Goal: Task Accomplishment & Management: Use online tool/utility

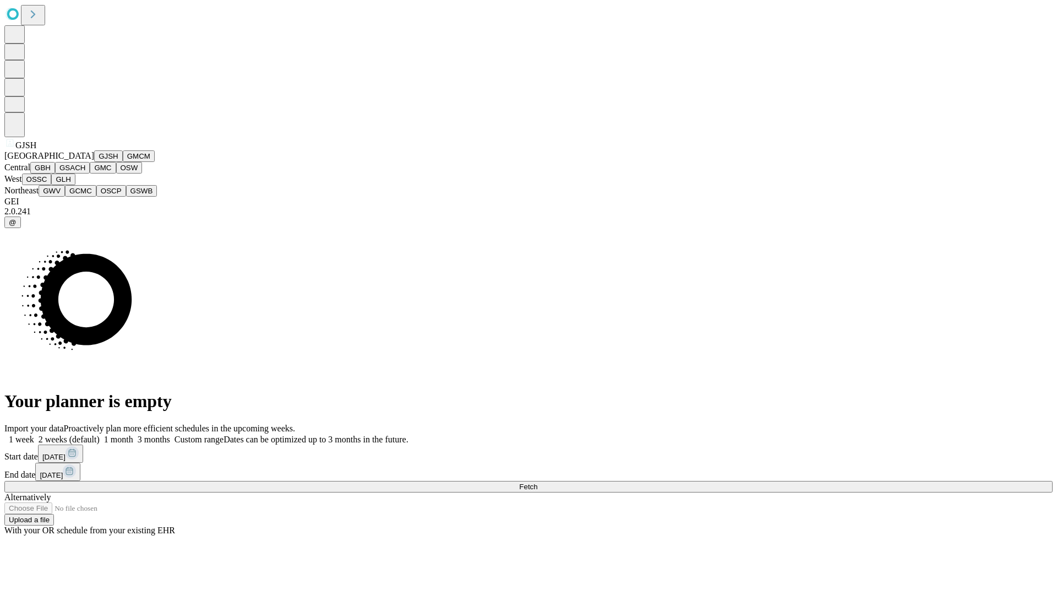
click at [94, 162] on button "GJSH" at bounding box center [108, 156] width 29 height 12
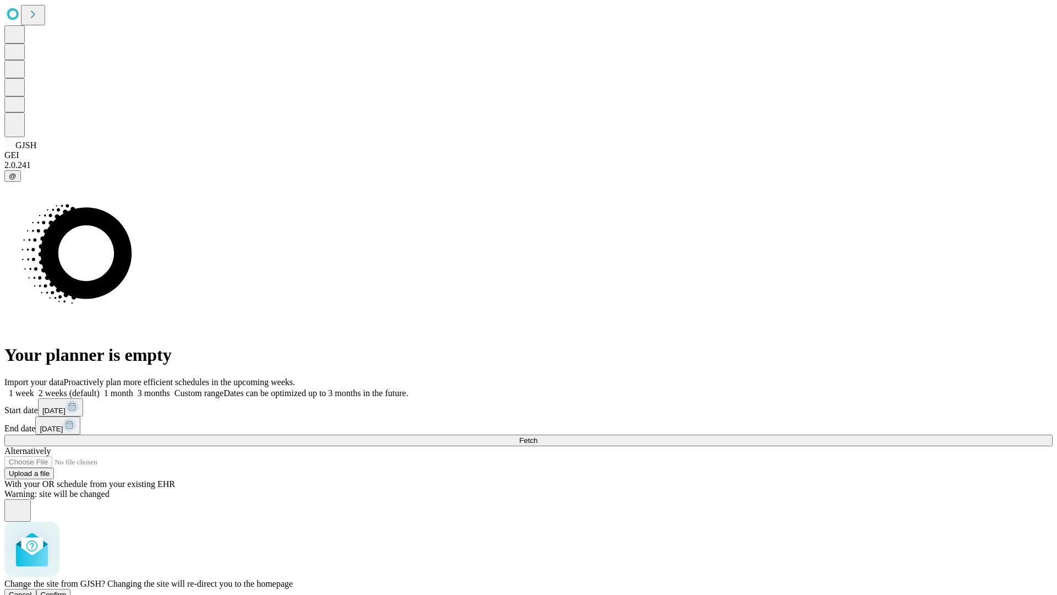
click at [67, 590] on span "Confirm" at bounding box center [54, 594] width 26 height 8
click at [133, 388] on label "1 month" at bounding box center [117, 392] width 34 height 9
click at [537, 436] on span "Fetch" at bounding box center [528, 440] width 18 height 8
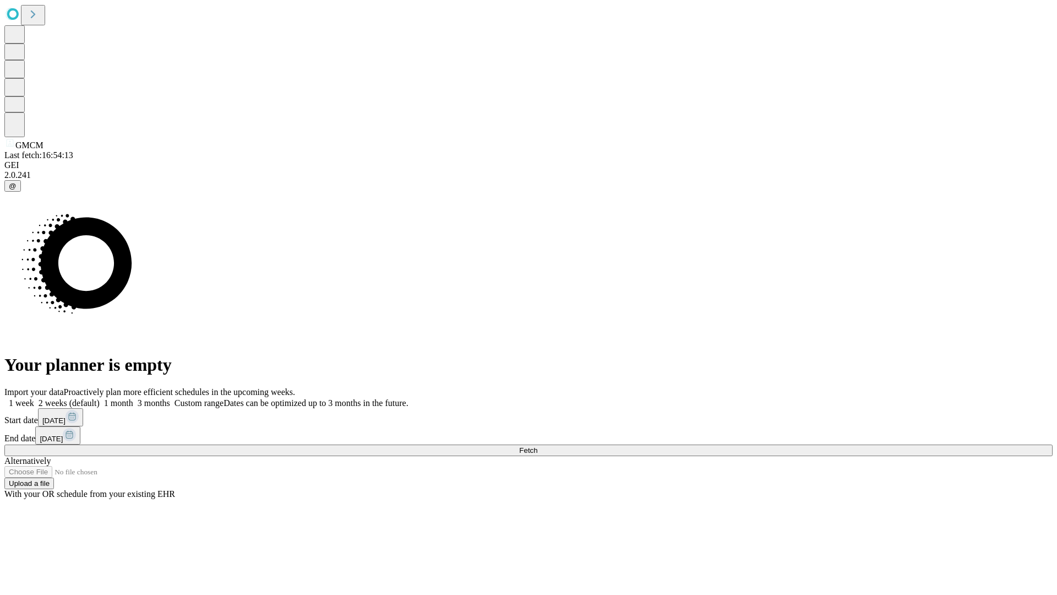
click at [133, 398] on label "1 month" at bounding box center [117, 402] width 34 height 9
click at [537, 446] on span "Fetch" at bounding box center [528, 450] width 18 height 8
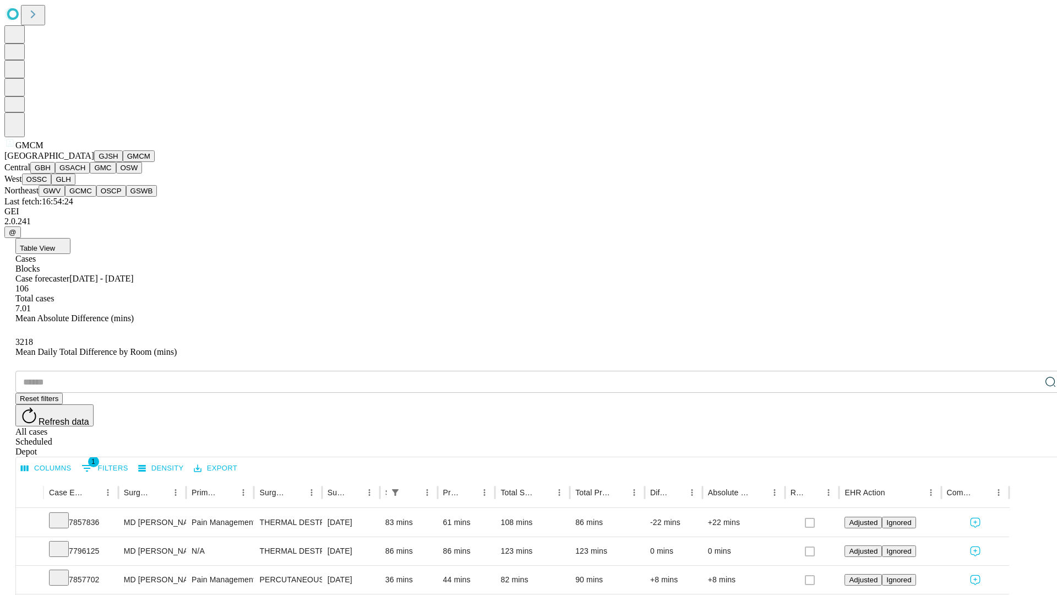
click at [55, 173] on button "GBH" at bounding box center [42, 168] width 25 height 12
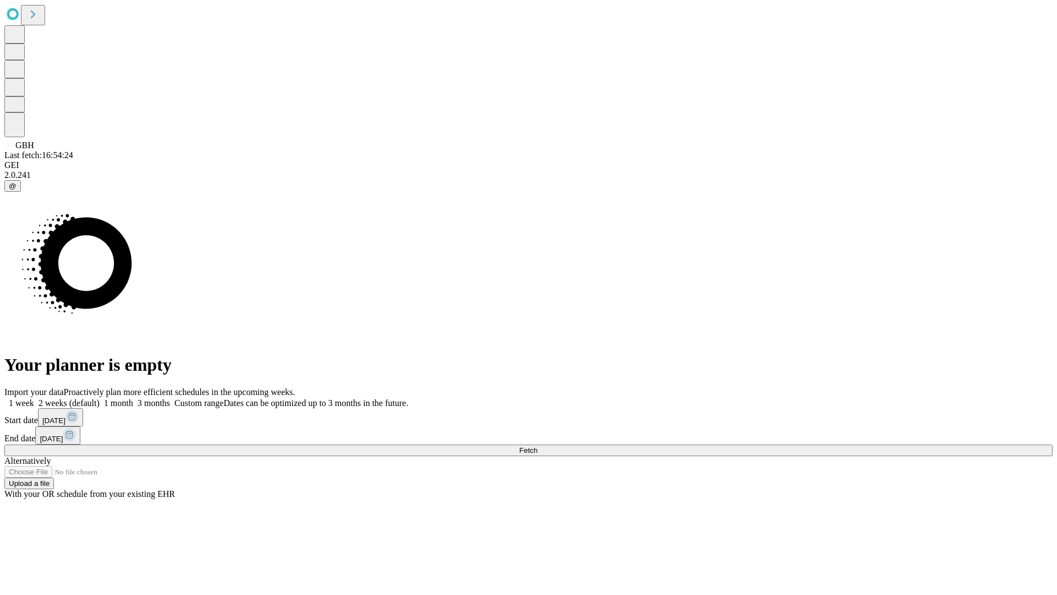
click at [133, 398] on label "1 month" at bounding box center [117, 402] width 34 height 9
click at [537, 446] on span "Fetch" at bounding box center [528, 450] width 18 height 8
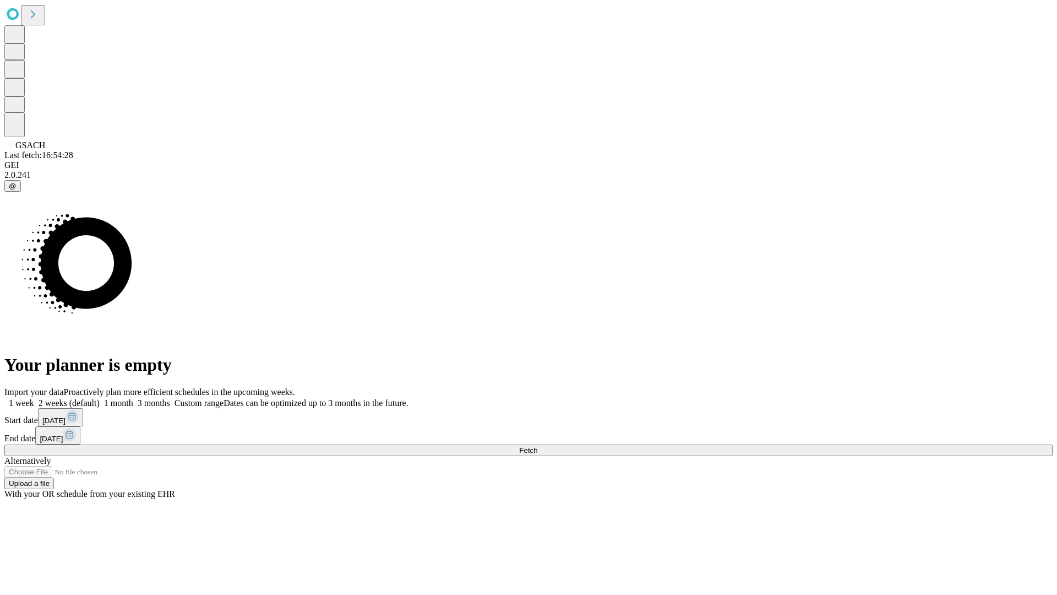
click at [133, 398] on label "1 month" at bounding box center [117, 402] width 34 height 9
click at [537, 446] on span "Fetch" at bounding box center [528, 450] width 18 height 8
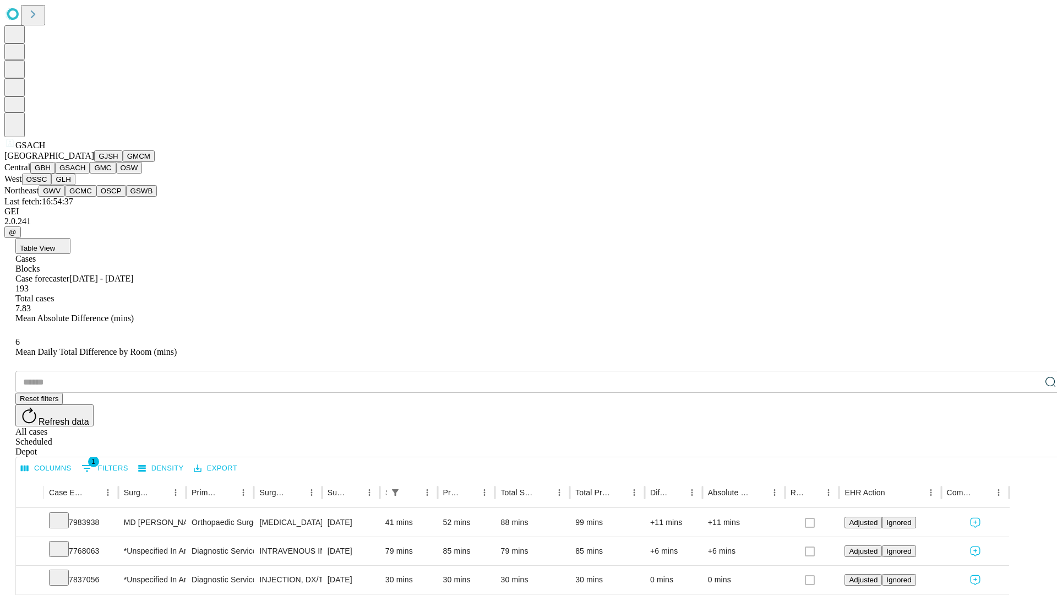
click at [90, 173] on button "GMC" at bounding box center [103, 168] width 26 height 12
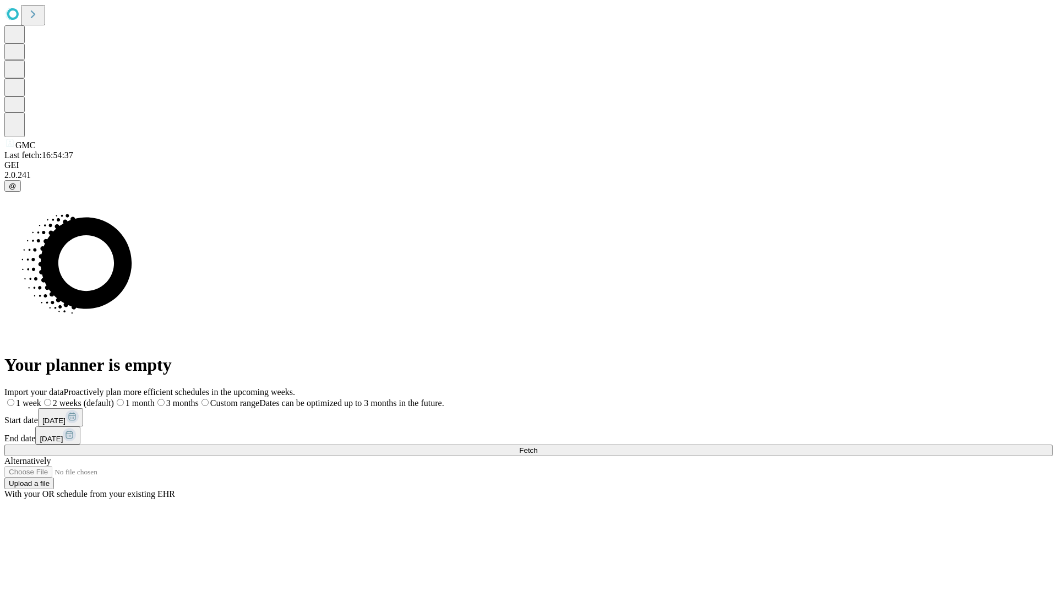
click at [155, 398] on label "1 month" at bounding box center [134, 402] width 41 height 9
click at [537, 446] on span "Fetch" at bounding box center [528, 450] width 18 height 8
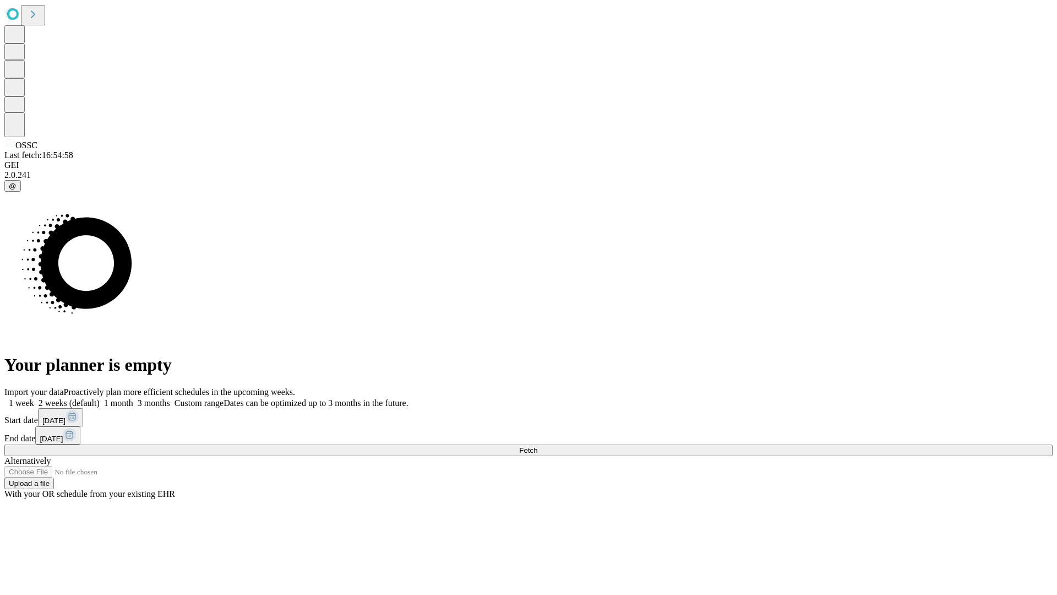
click at [133, 398] on label "1 month" at bounding box center [117, 402] width 34 height 9
click at [537, 446] on span "Fetch" at bounding box center [528, 450] width 18 height 8
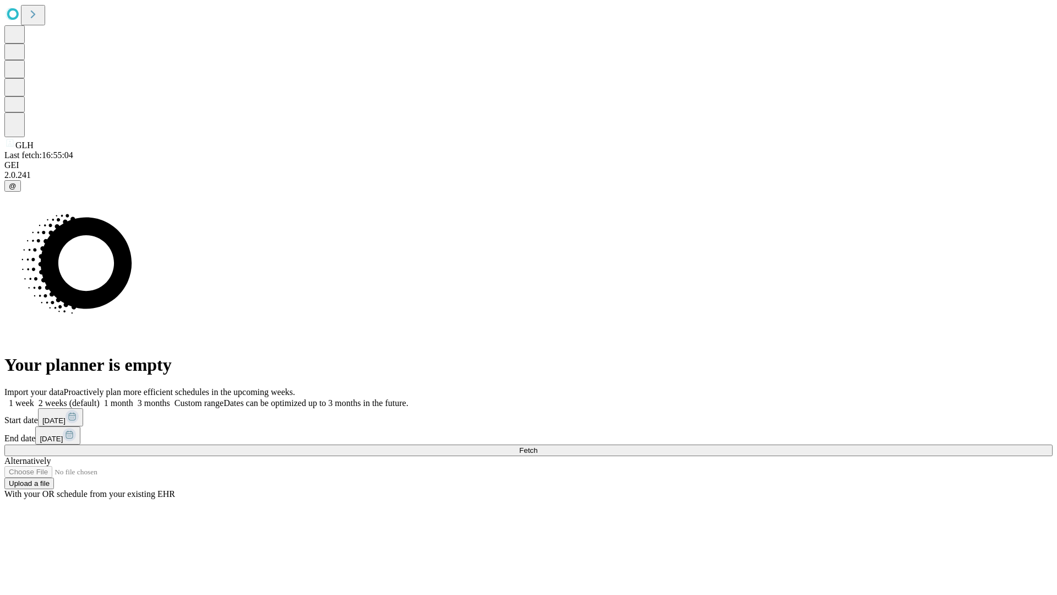
click at [133, 398] on label "1 month" at bounding box center [117, 402] width 34 height 9
click at [537, 446] on span "Fetch" at bounding box center [528, 450] width 18 height 8
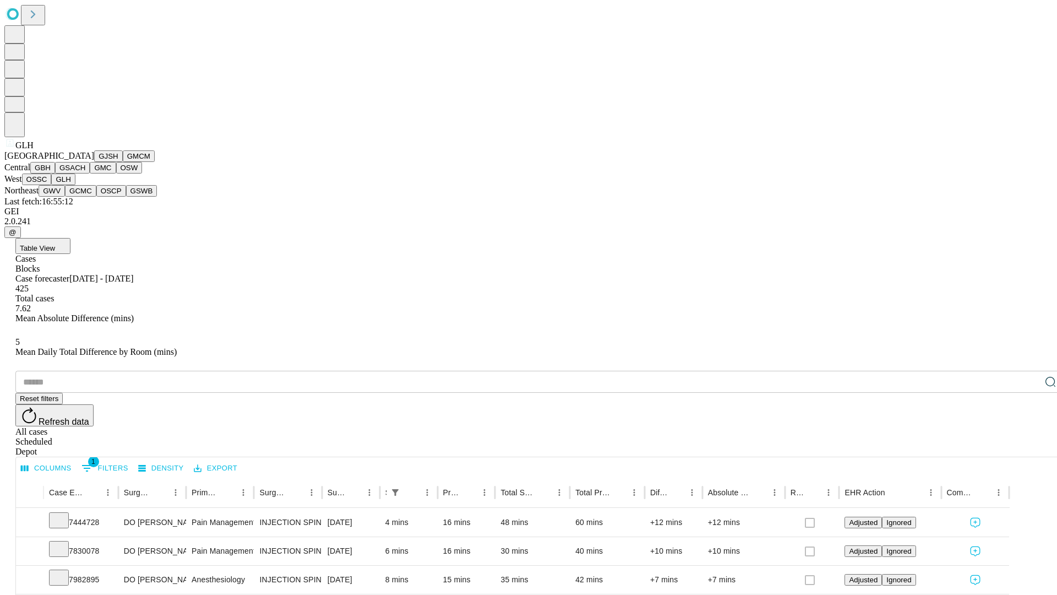
click at [65, 197] on button "GWV" at bounding box center [52, 191] width 26 height 12
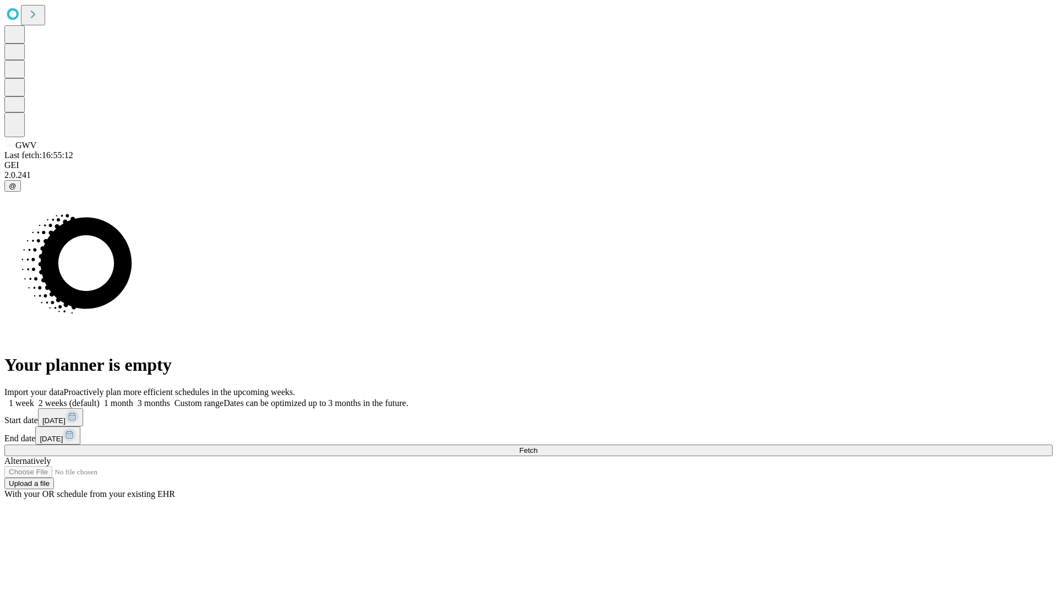
click at [133, 398] on label "1 month" at bounding box center [117, 402] width 34 height 9
click at [537, 446] on span "Fetch" at bounding box center [528, 450] width 18 height 8
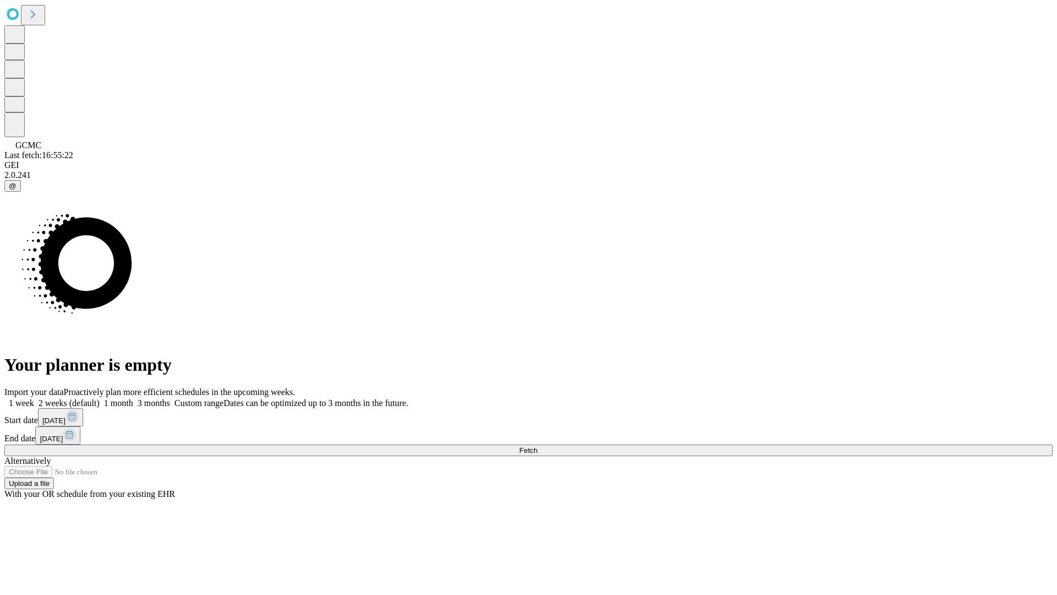
click at [133, 398] on label "1 month" at bounding box center [117, 402] width 34 height 9
click at [537, 446] on span "Fetch" at bounding box center [528, 450] width 18 height 8
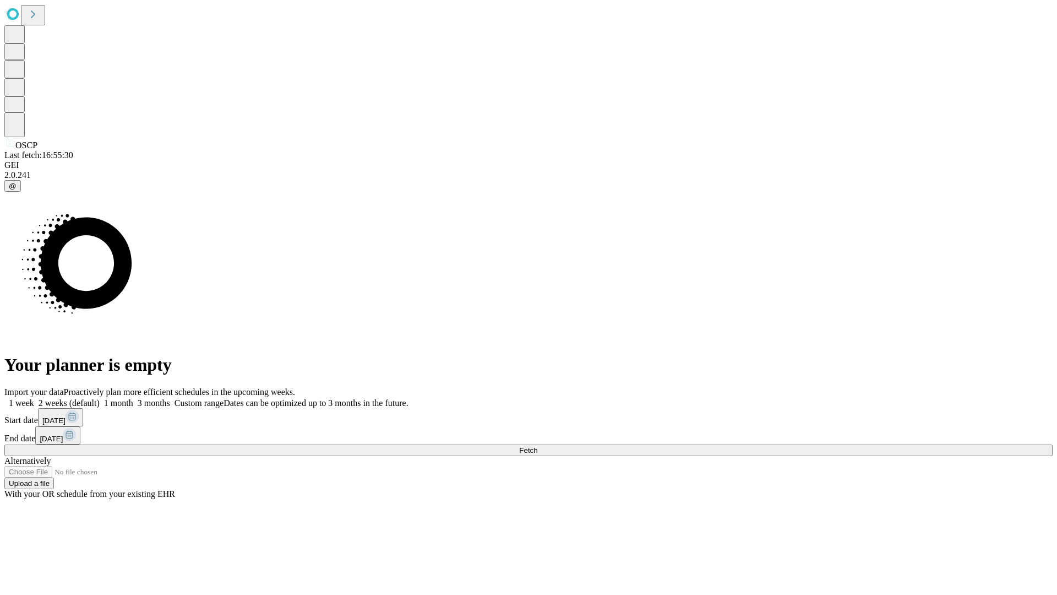
click at [133, 398] on label "1 month" at bounding box center [117, 402] width 34 height 9
click at [537, 446] on span "Fetch" at bounding box center [528, 450] width 18 height 8
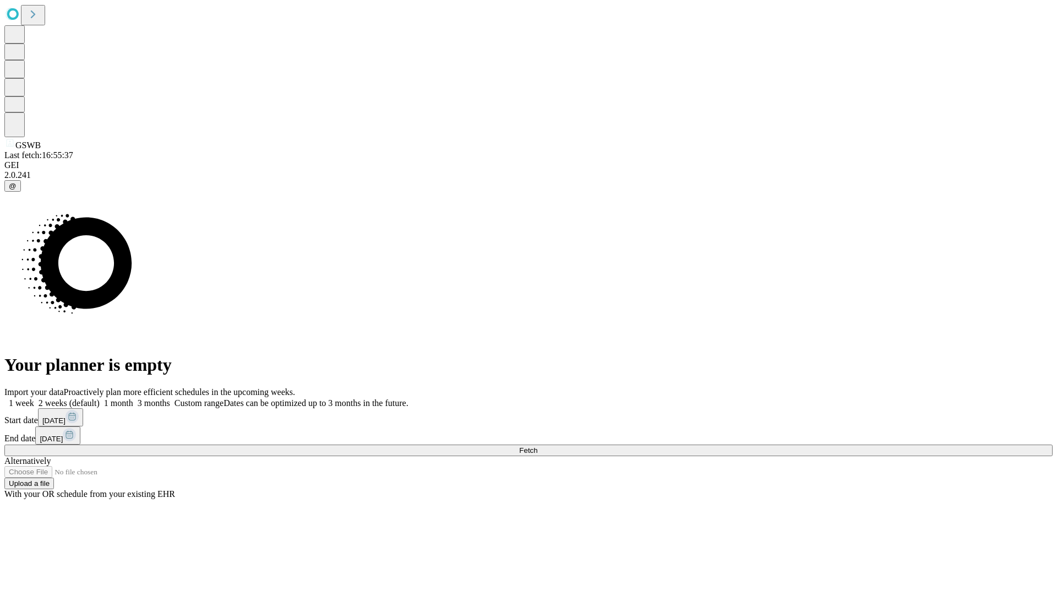
click at [133, 398] on label "1 month" at bounding box center [117, 402] width 34 height 9
click at [537, 446] on span "Fetch" at bounding box center [528, 450] width 18 height 8
